Goal: Navigation & Orientation: Find specific page/section

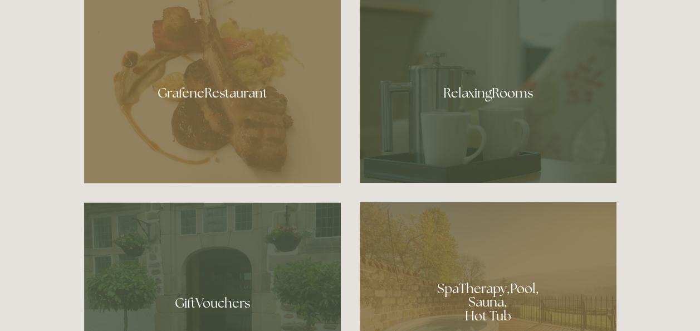
scroll to position [624, 0]
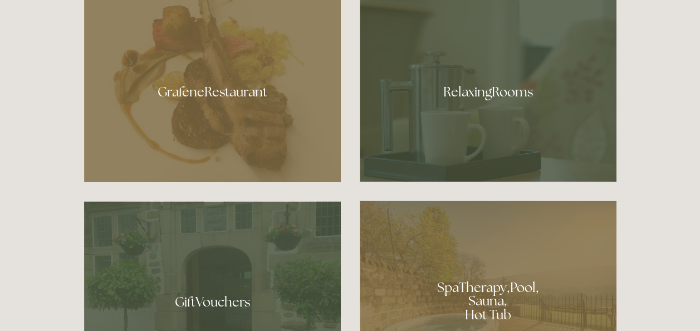
click at [228, 90] on div at bounding box center [212, 88] width 257 height 188
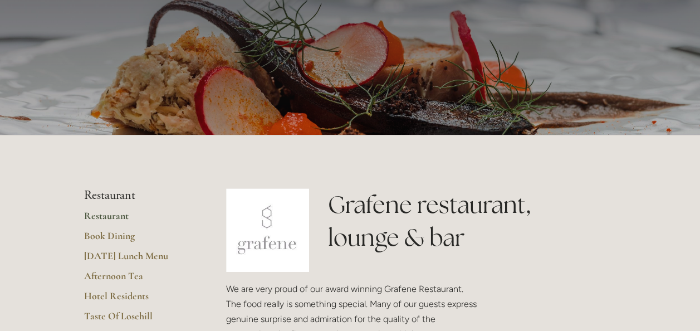
scroll to position [111, 0]
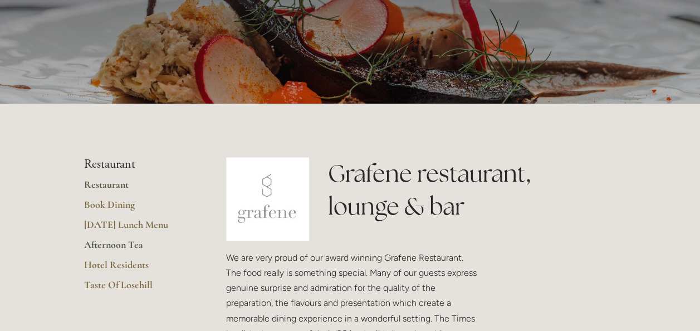
click at [118, 244] on link "Afternoon Tea" at bounding box center [137, 248] width 106 height 20
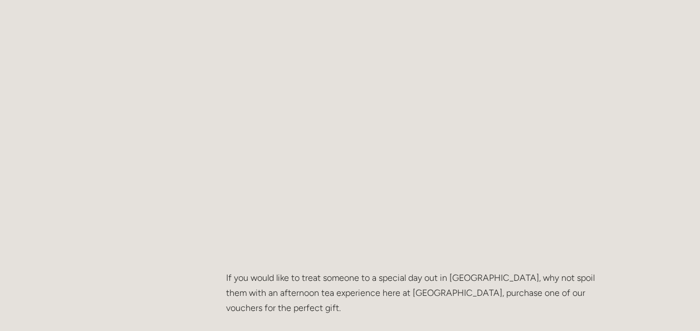
scroll to position [1114, 0]
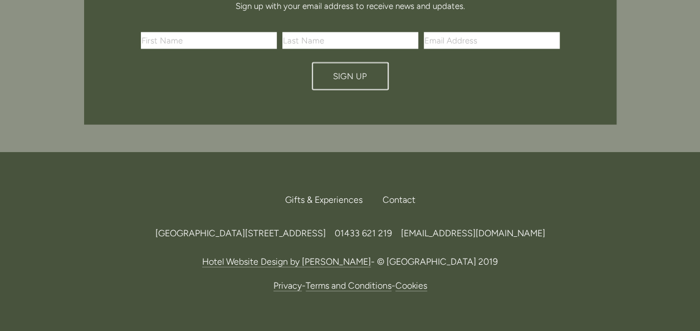
scroll to position [3342, 0]
